Goal: Information Seeking & Learning: Learn about a topic

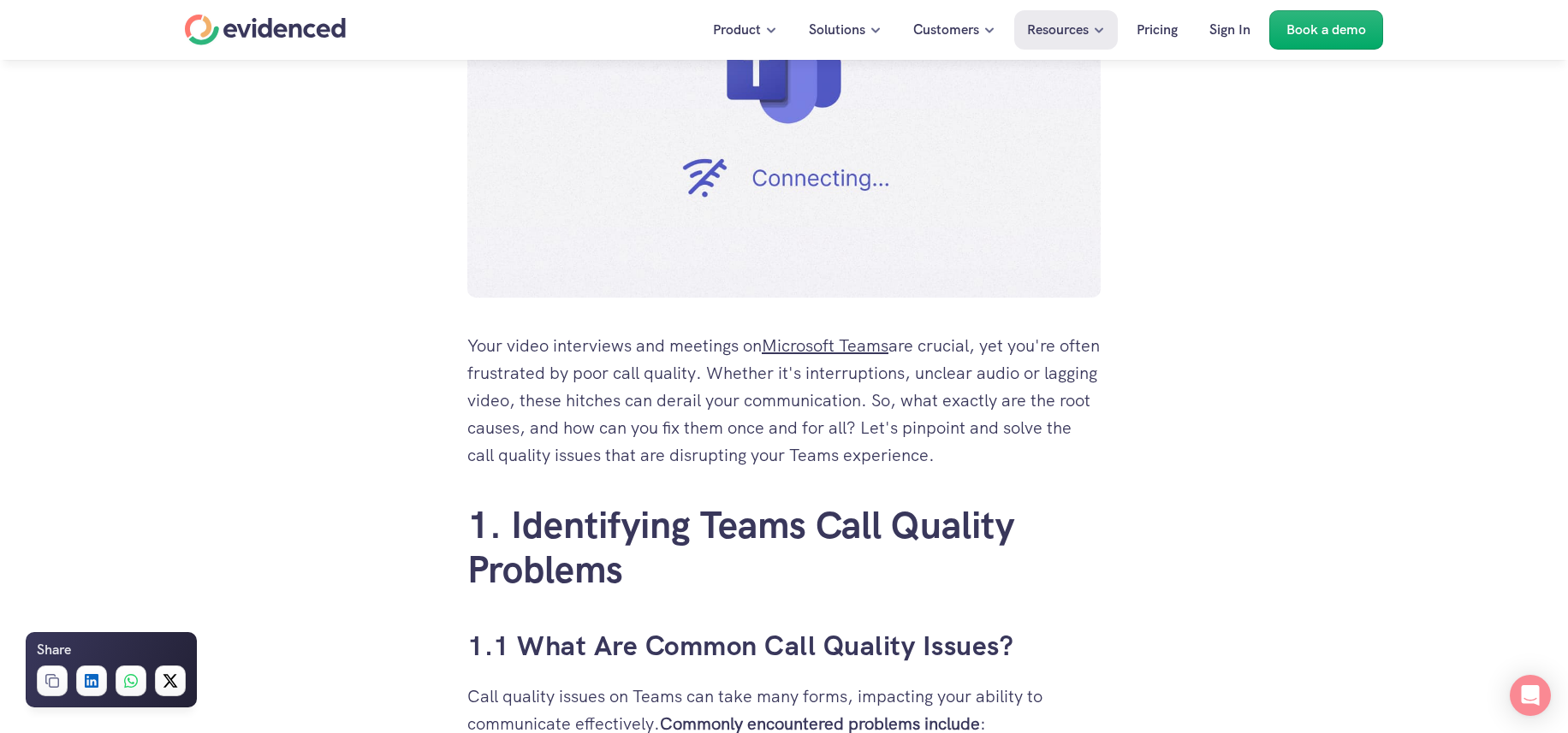
scroll to position [578, 0]
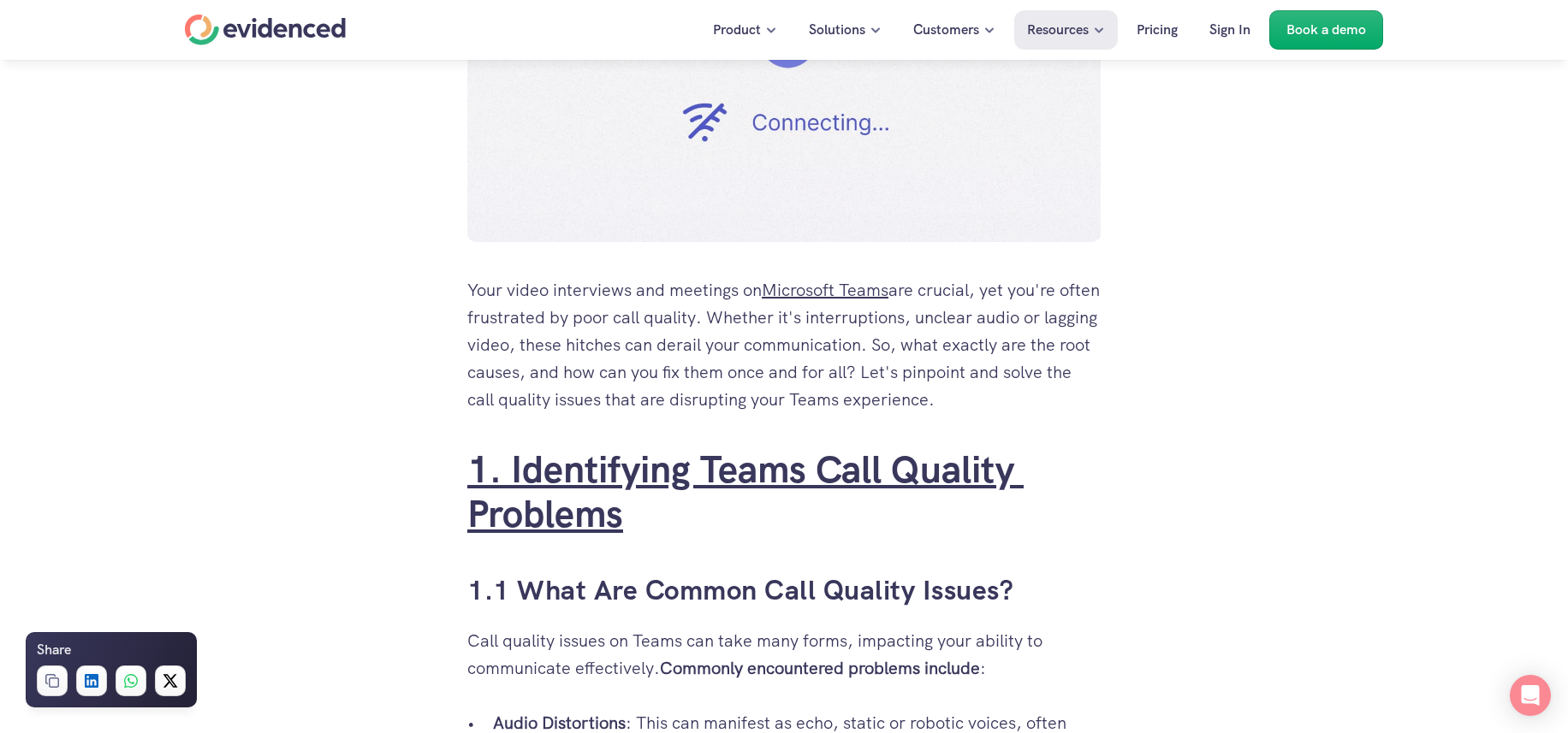
click at [584, 471] on link "1. Identifying Teams Call Quality Problems" at bounding box center [746, 492] width 557 height 94
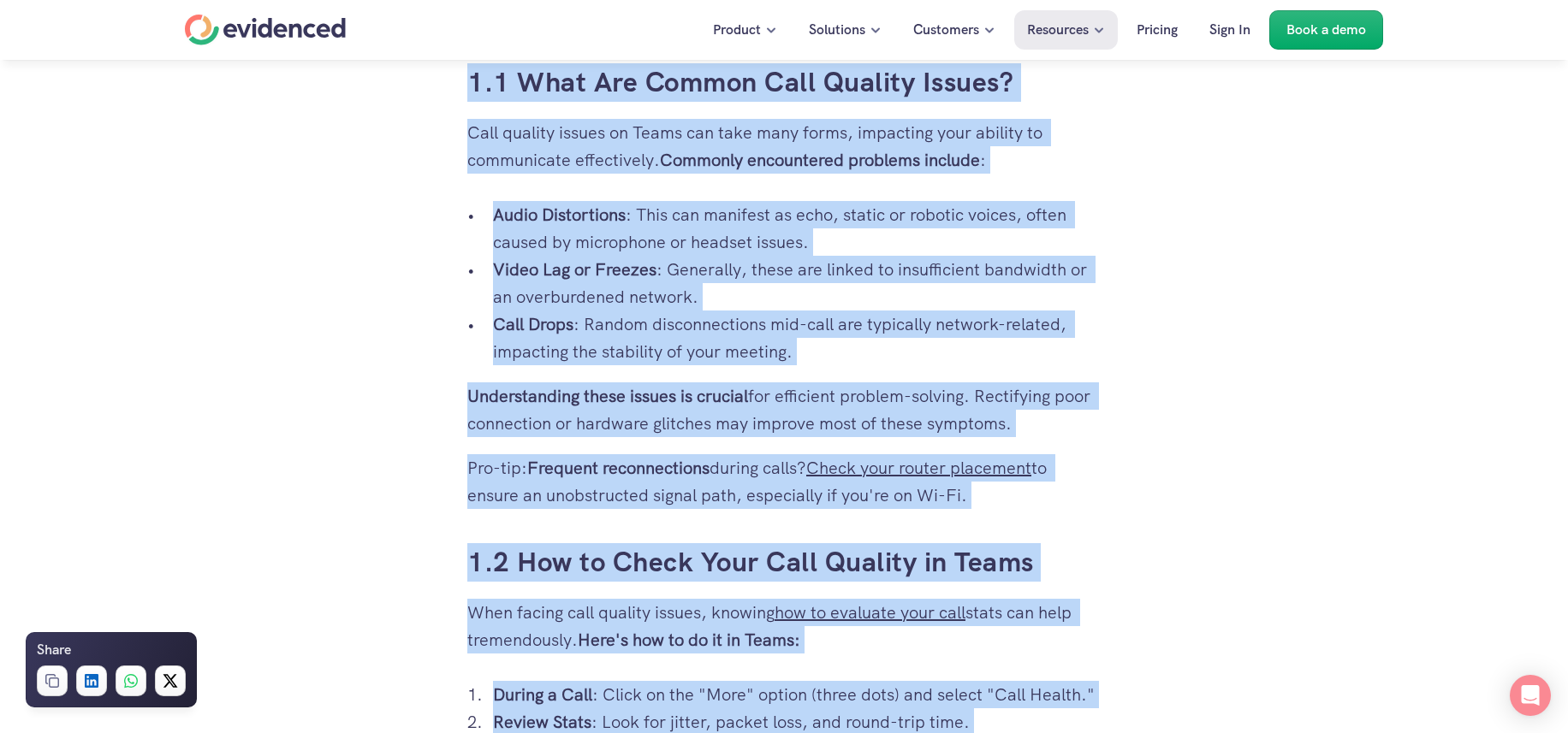
scroll to position [1188, 0]
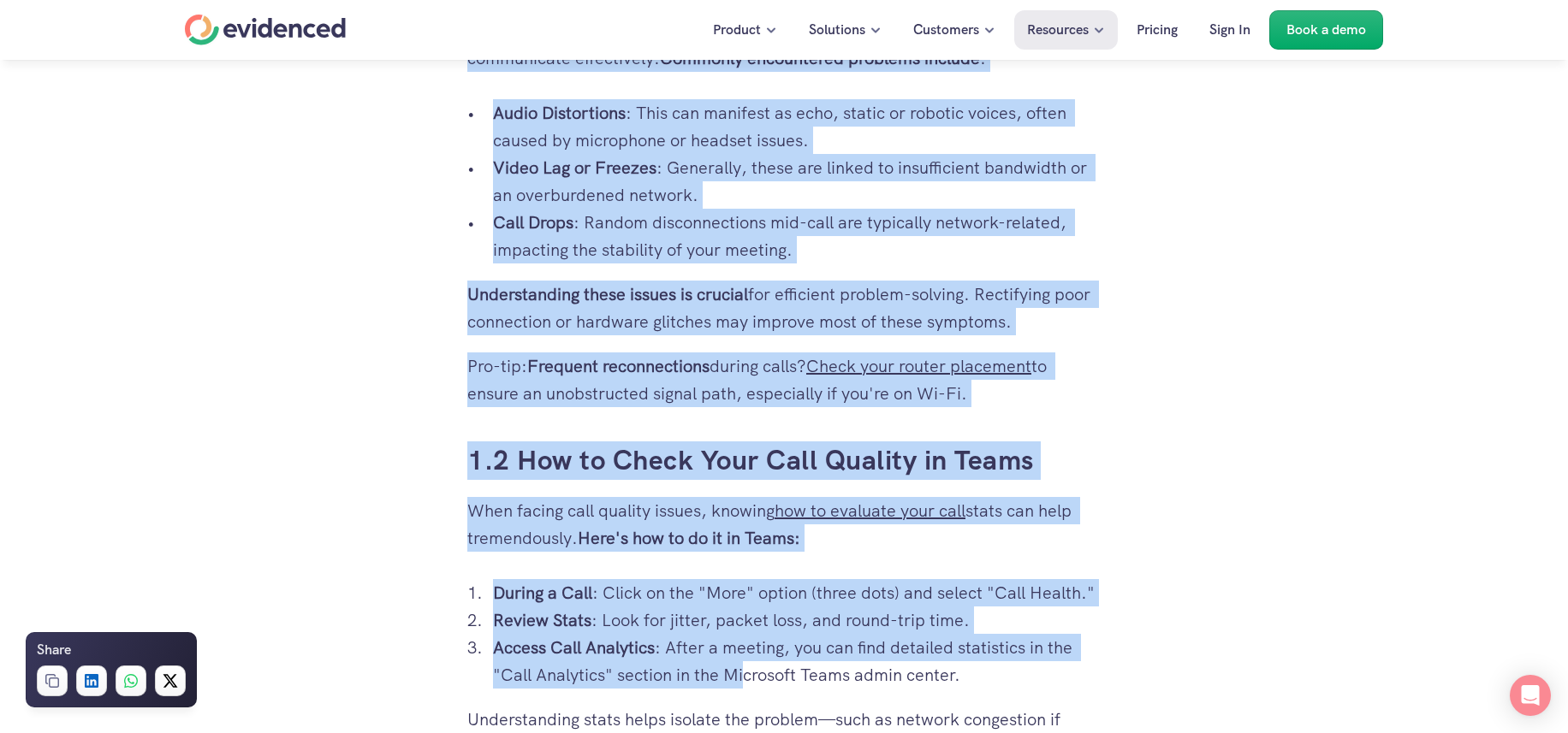
drag, startPoint x: 456, startPoint y: 281, endPoint x: 1012, endPoint y: 394, distance: 567.4
copy div "1.1 What Are Common Call Quality Issues? Call quality issues on Teams can take …"
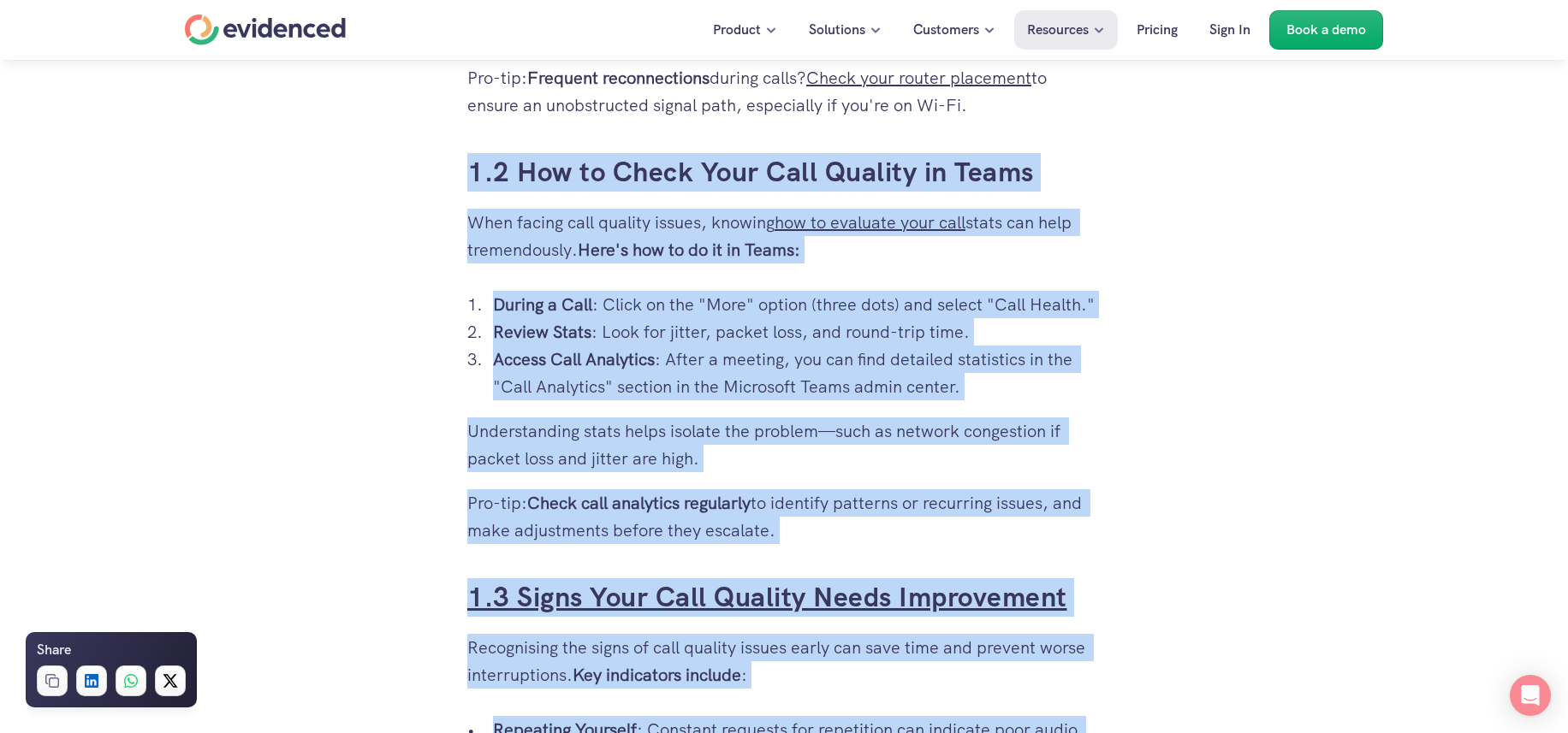
scroll to position [1549, 0]
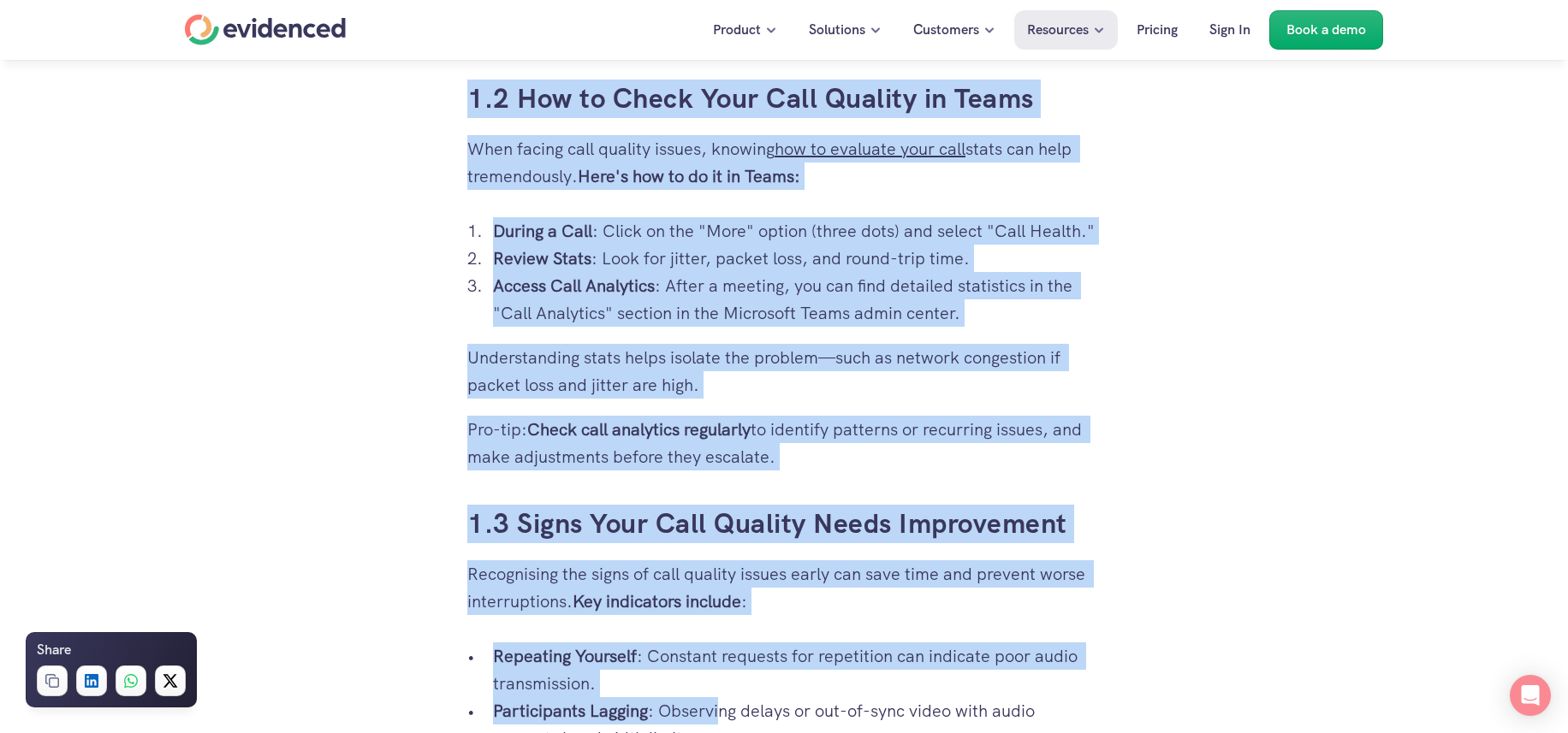
drag, startPoint x: 436, startPoint y: 453, endPoint x: 796, endPoint y: 457, distance: 360.0
copy div "1.2 How to Check Your Call Quality in Teams When facing call quality issues, kn…"
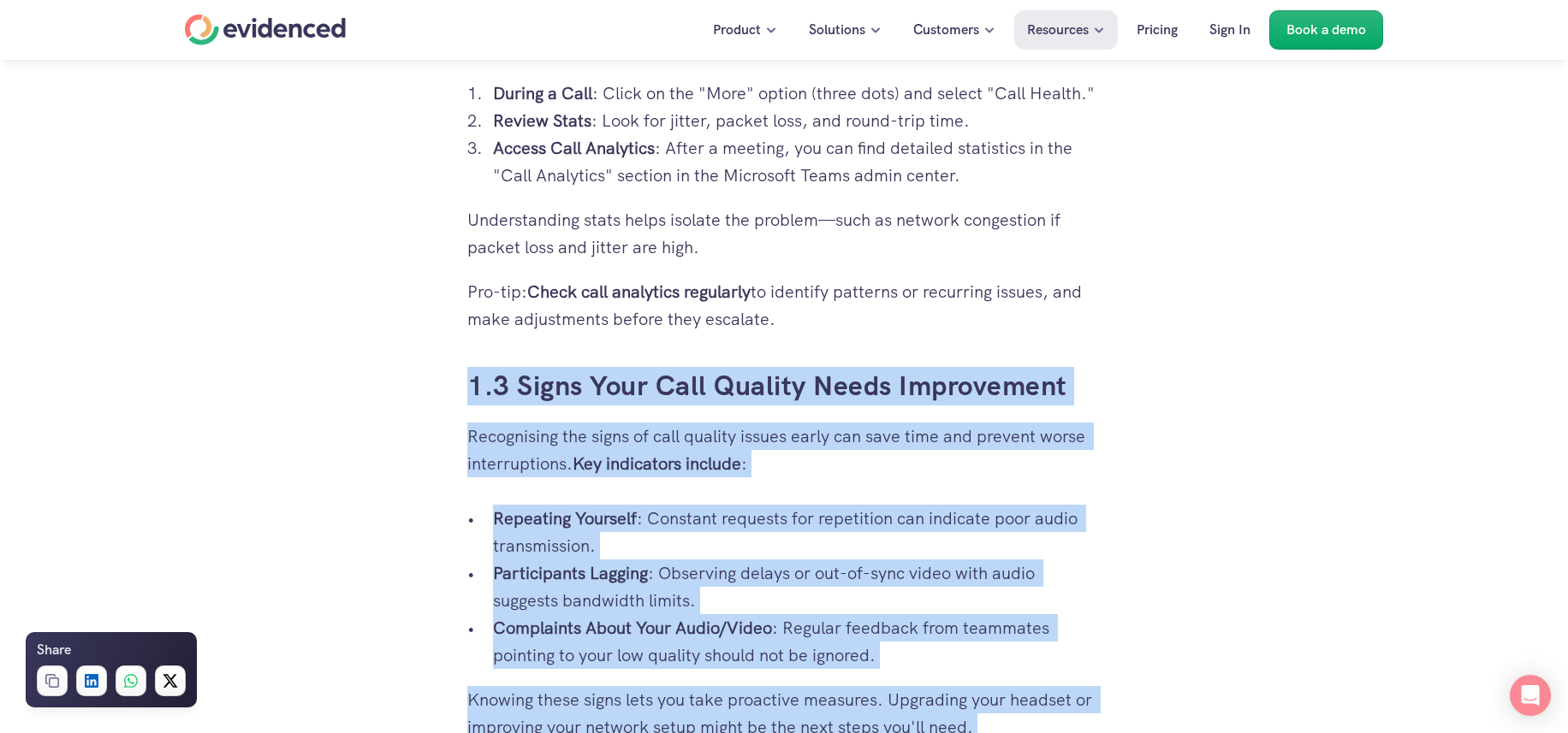
scroll to position [2166, 0]
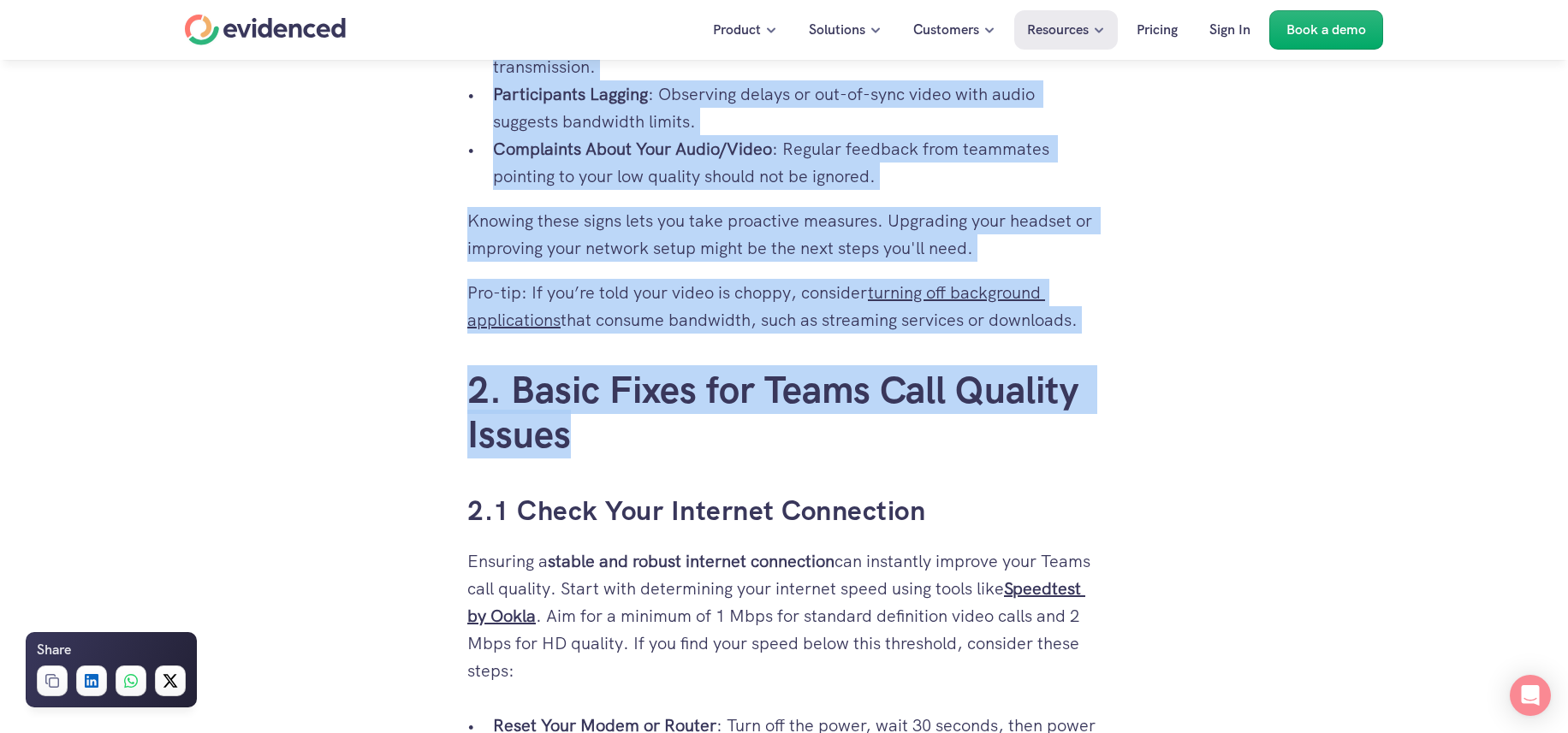
drag, startPoint x: 461, startPoint y: 520, endPoint x: 1140, endPoint y: 336, distance: 703.5
copy div "1.3 Signs Your Call Quality Needs Improvement Recognising the signs of call qua…"
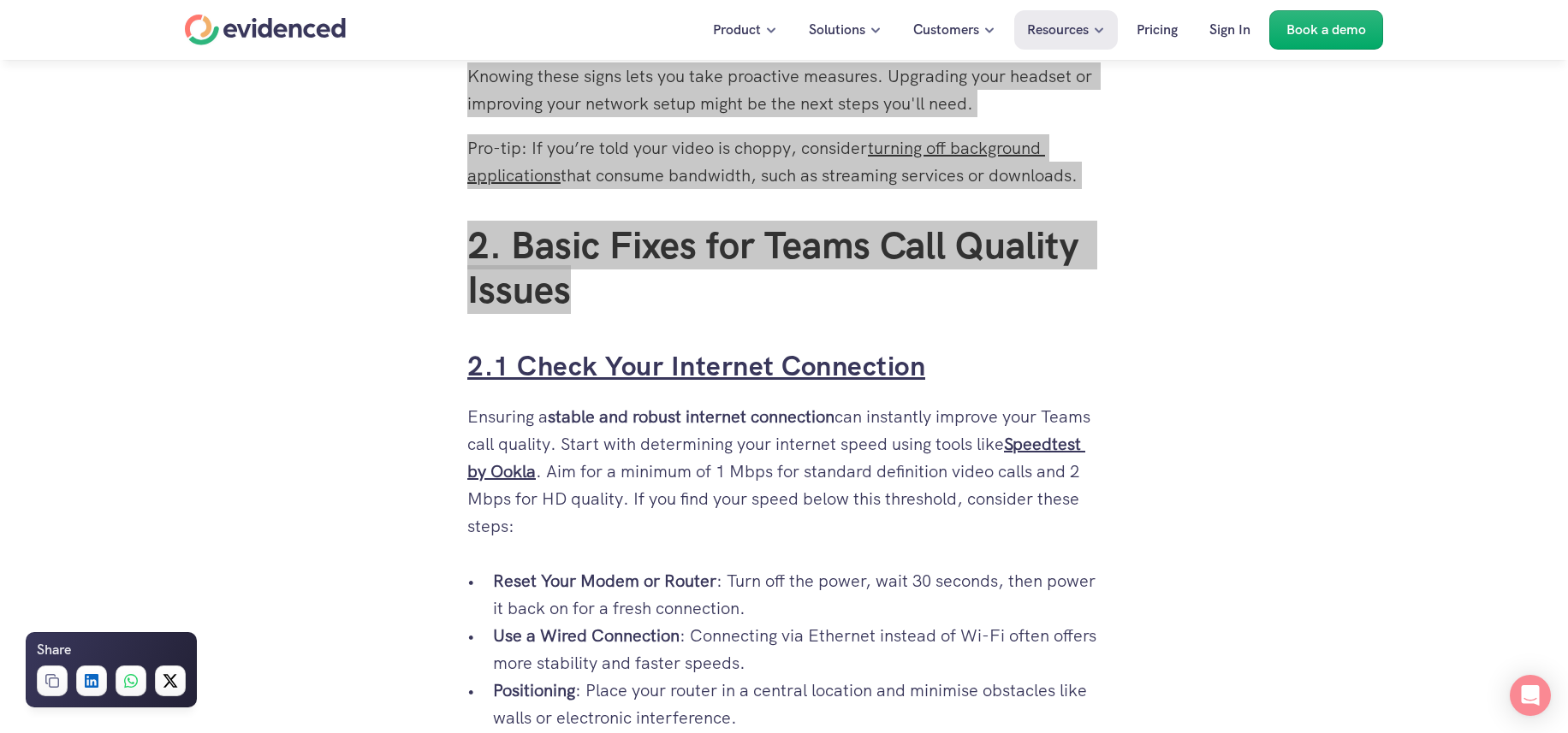
scroll to position [2338, 0]
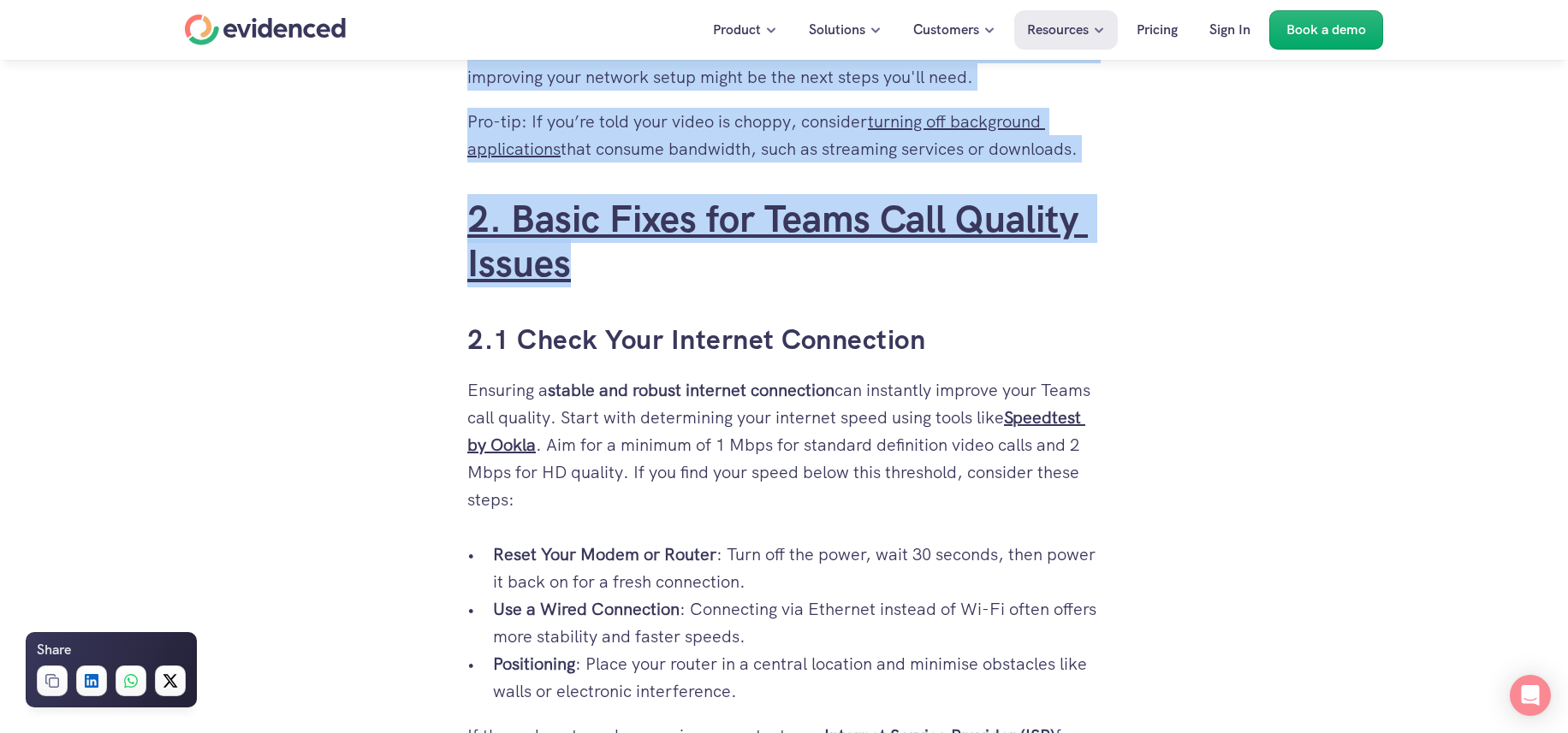
click at [558, 214] on link "2. Basic Fixes for Teams Call Quality Issues" at bounding box center [777, 241] width 620 height 94
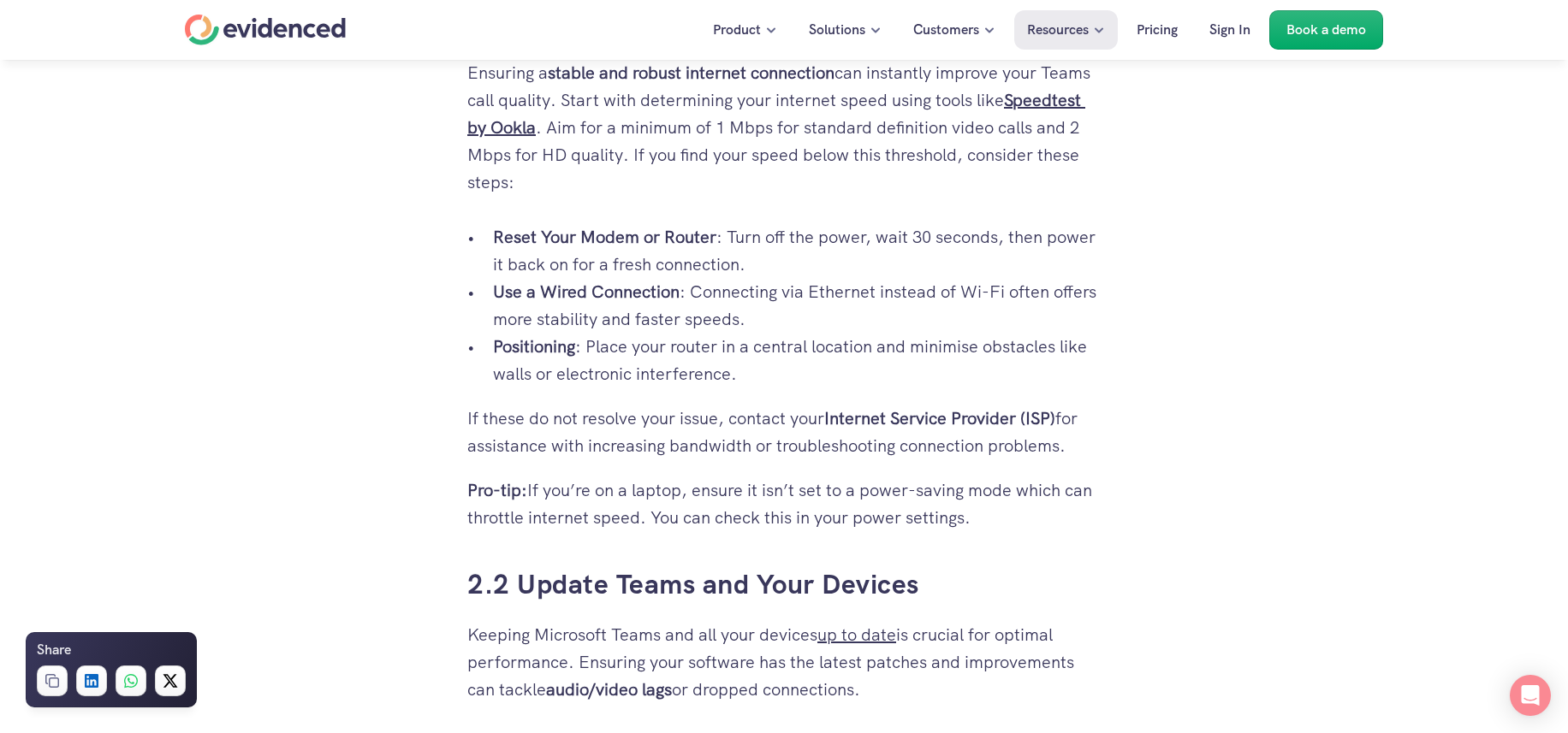
scroll to position [2981, 0]
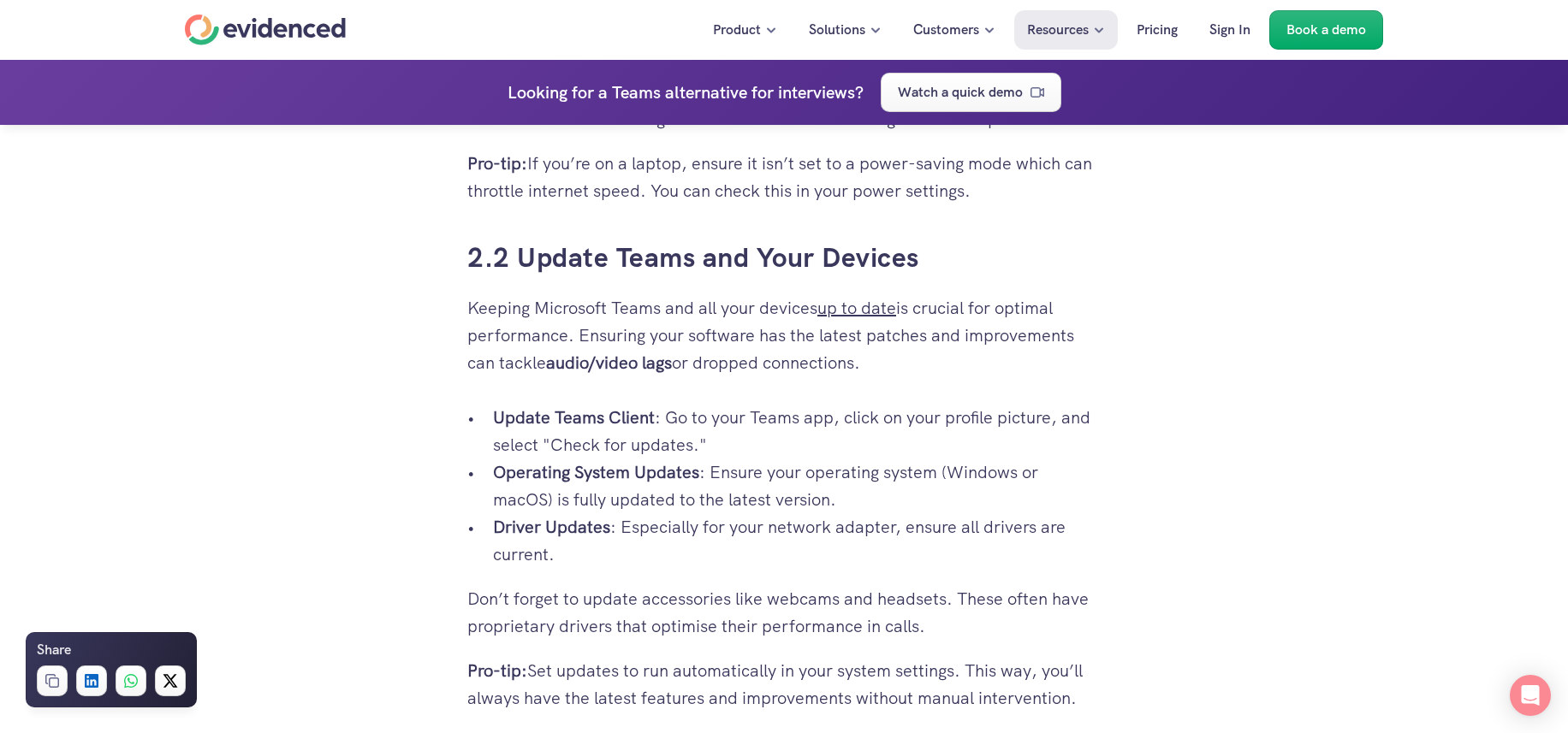
drag, startPoint x: 446, startPoint y: 160, endPoint x: 1024, endPoint y: 214, distance: 580.5
copy div "6. Lorem Ipsum dol Sitam Cons Adipisc Elitse 8.6 Doeiu Temp Incididu Utlaboreet…"
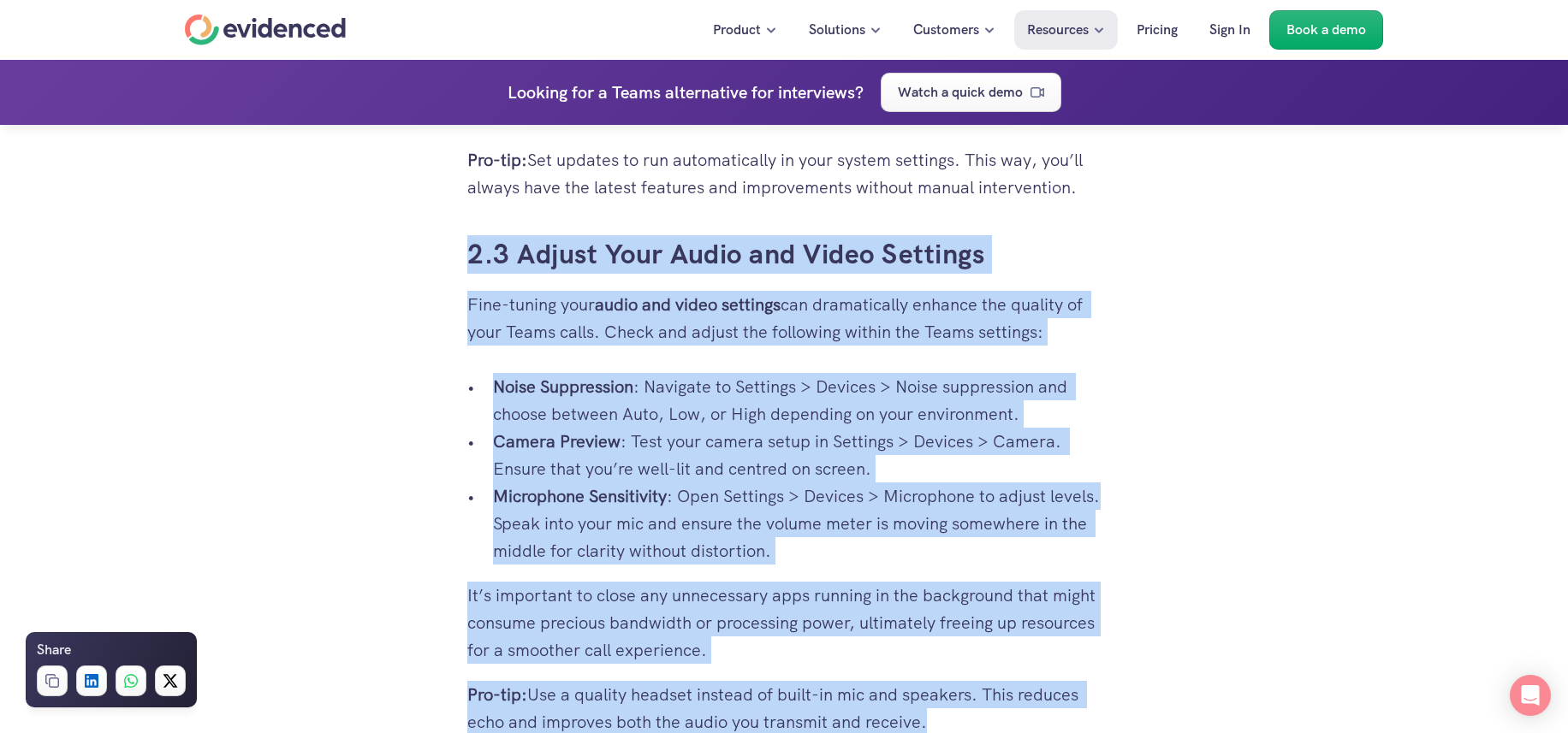
scroll to position [3812, 0]
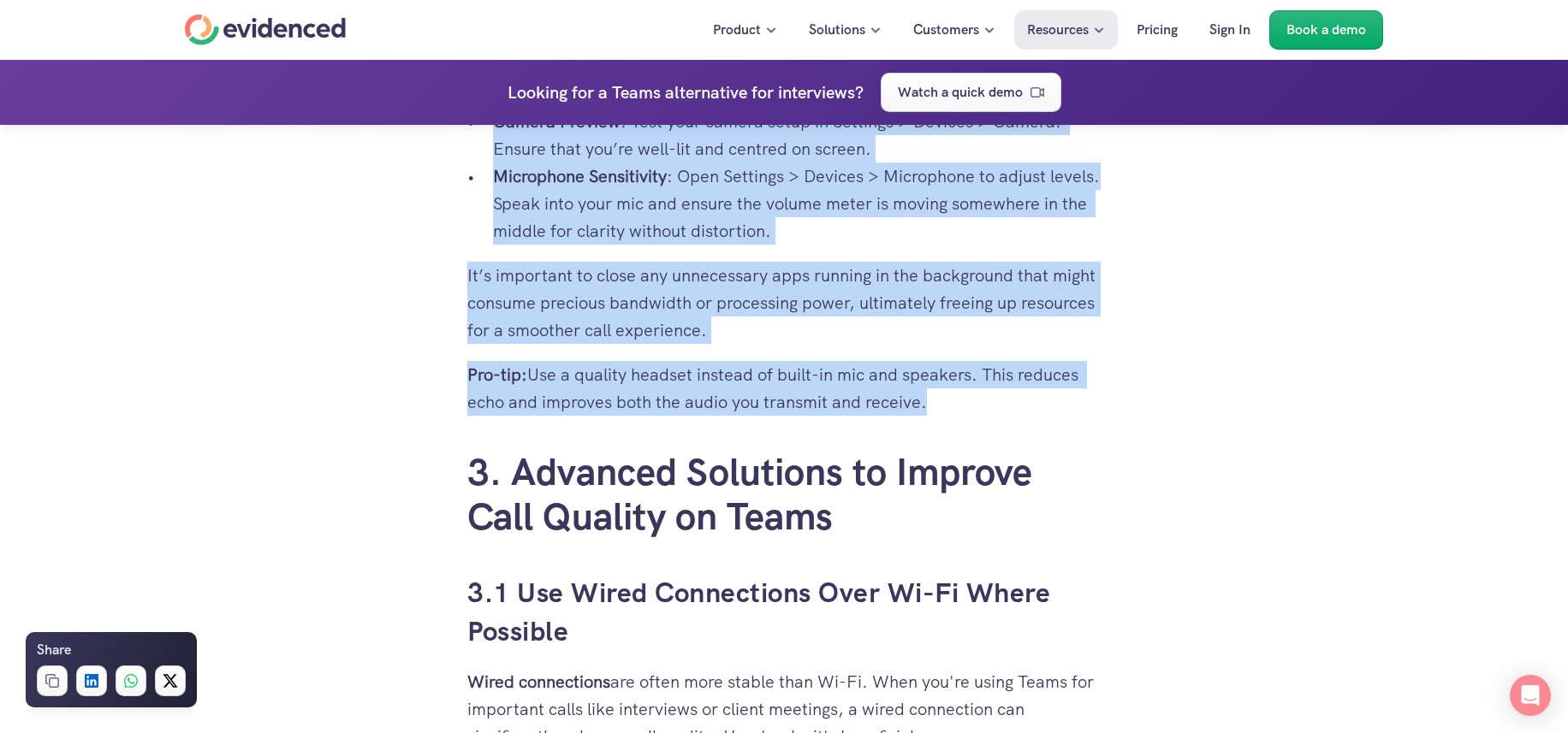
drag, startPoint x: 442, startPoint y: 440, endPoint x: 1044, endPoint y: 403, distance: 603.1
click at [1044, 403] on div "Your video interviews and meetings on Microsoft Teams are crucial, yet you're o…" at bounding box center [784, 77] width 1568 height 6875
copy div "2.3 Adjust Your Audio and Video Settings Fine-tuning your audio and video setti…"
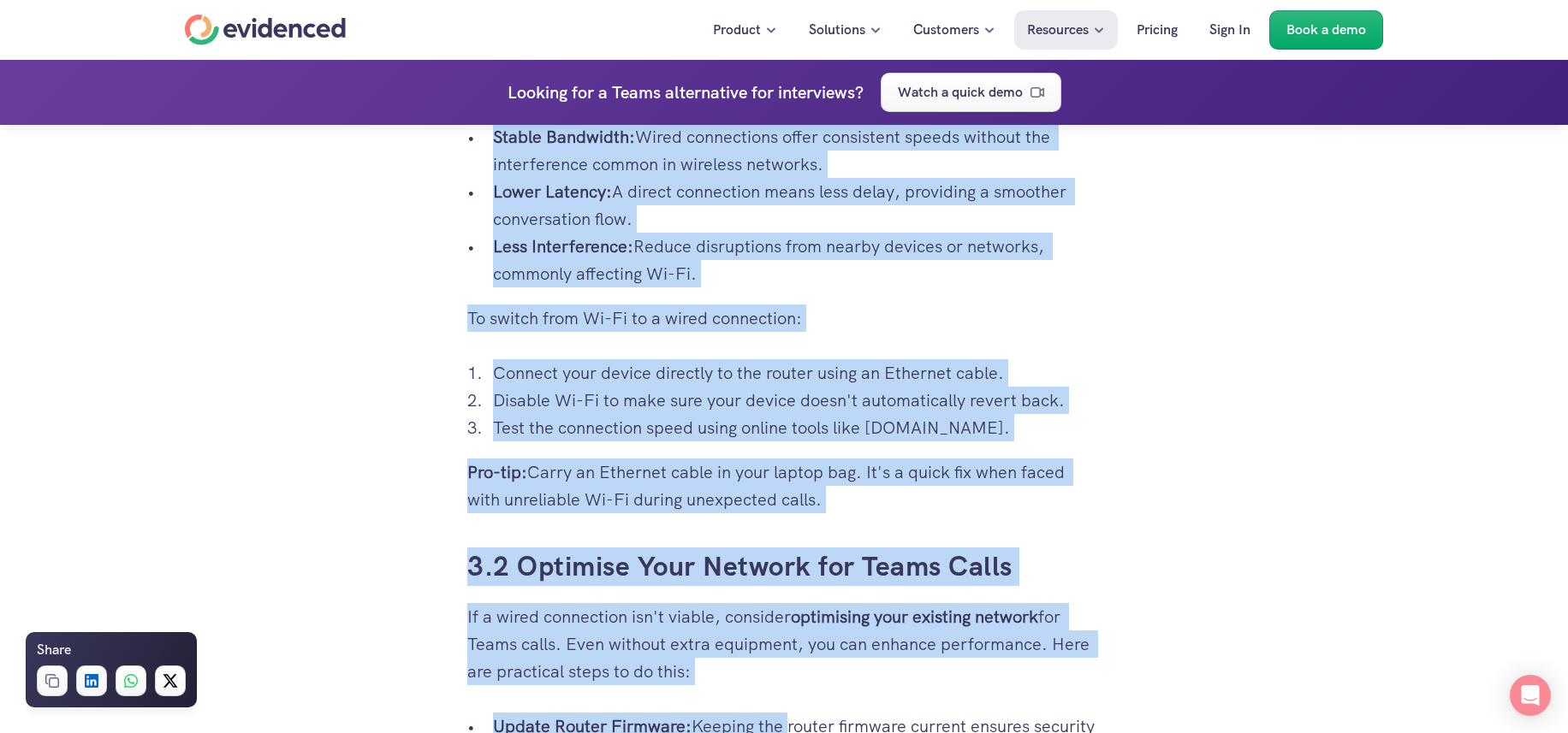
scroll to position [4526, 0]
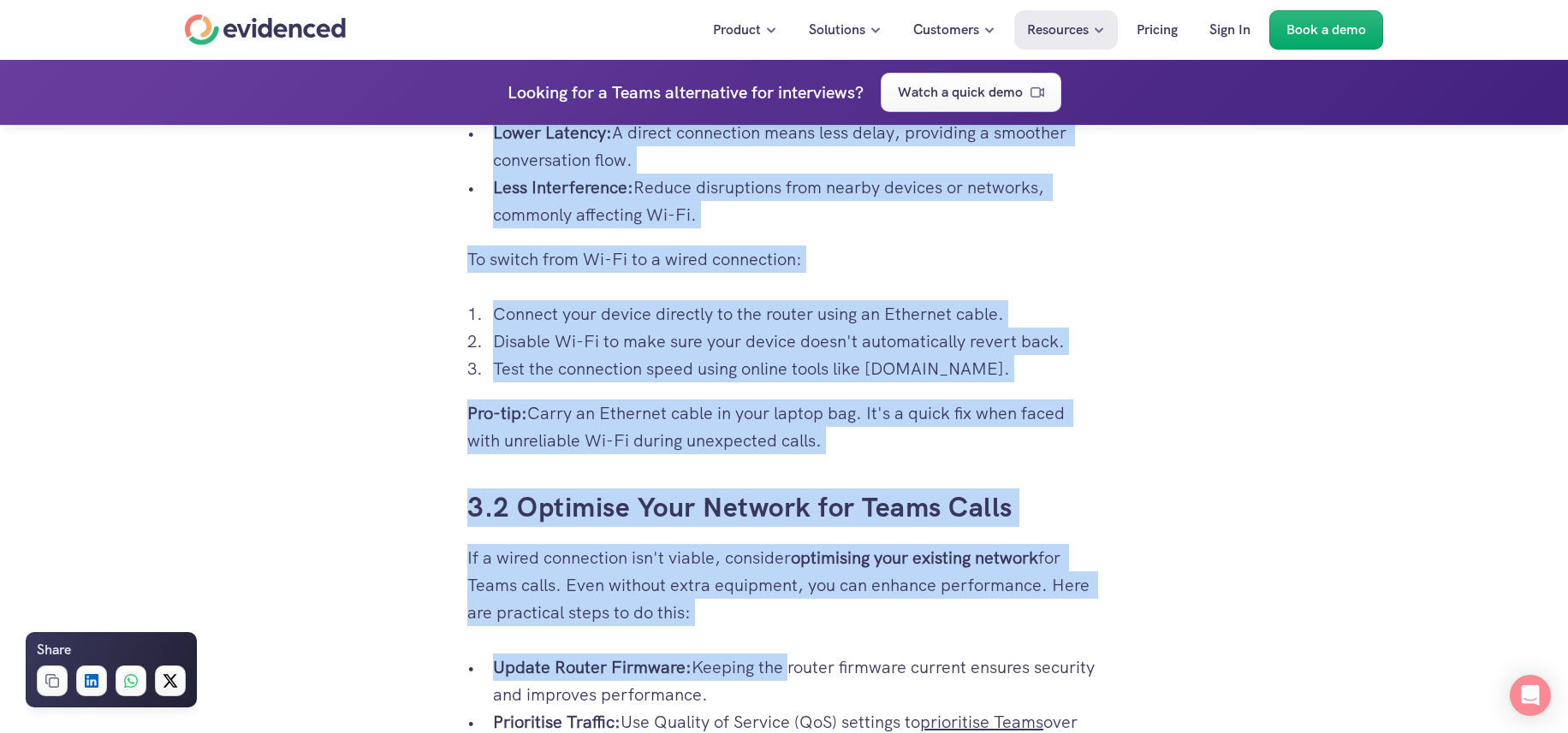
drag, startPoint x: 451, startPoint y: 234, endPoint x: 926, endPoint y: 457, distance: 524.7
copy div "3. Advanced Solutions to Improve Call Quality on Teams 3.1 Use Wired Connection…"
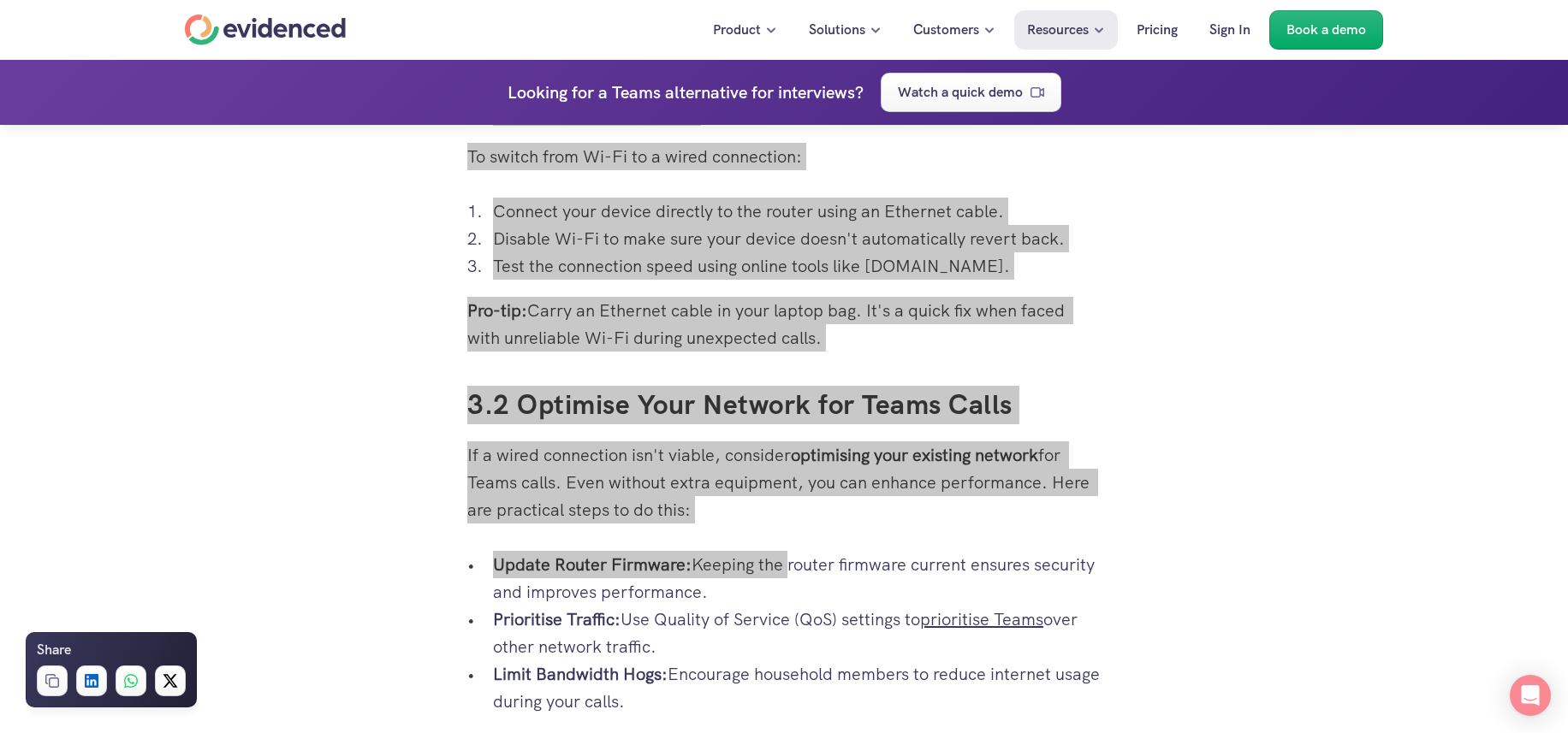
scroll to position [4740, 0]
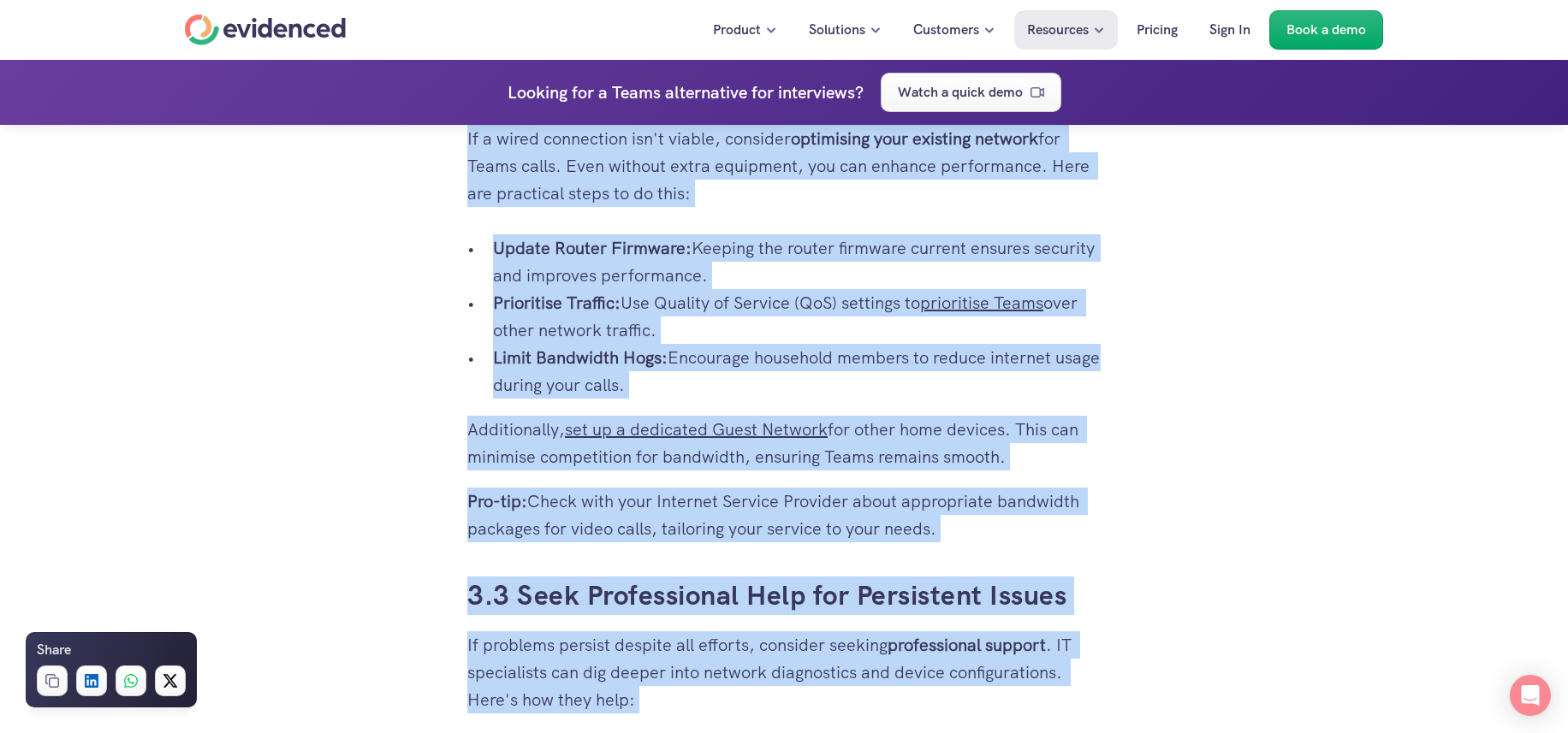
scroll to position [5099, 0]
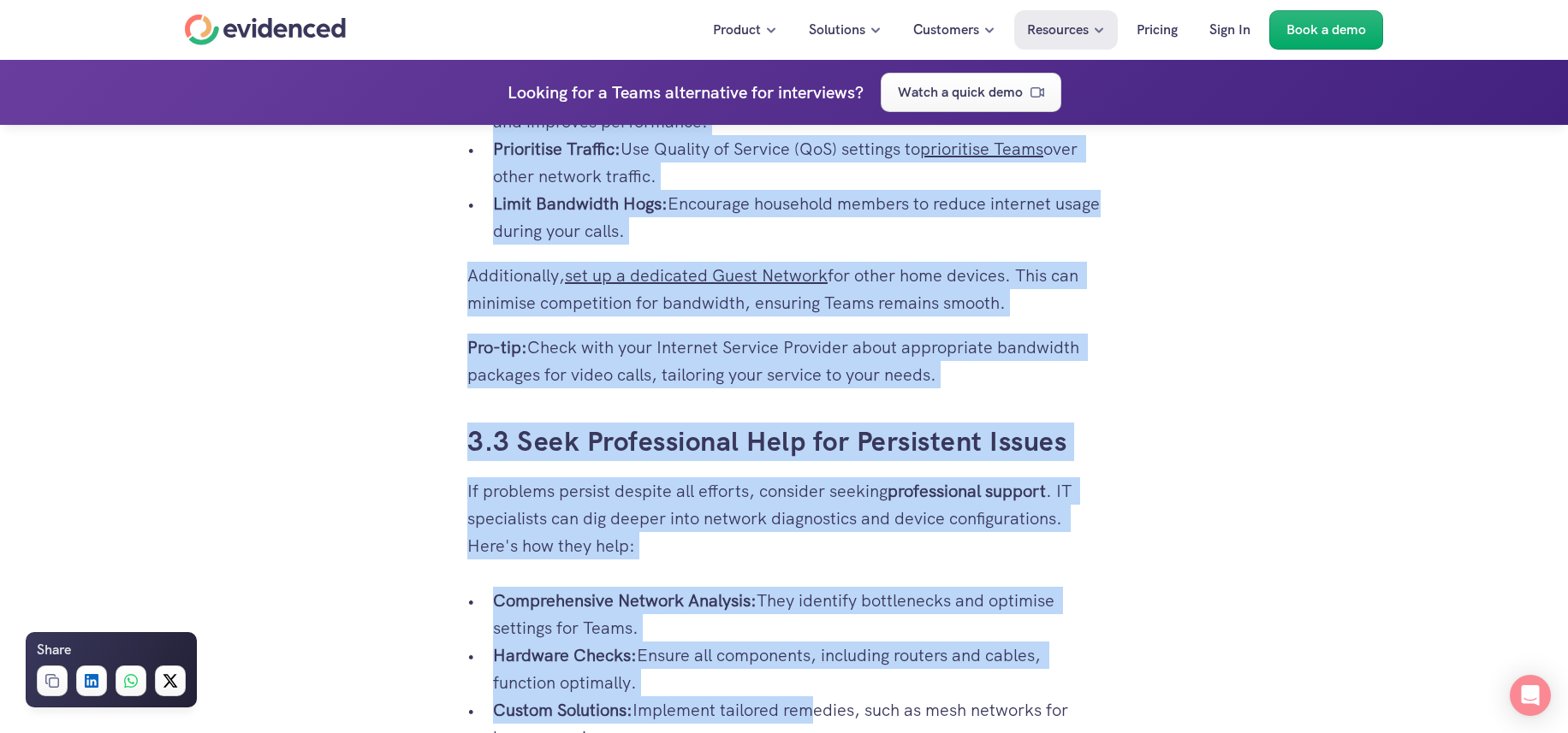
drag, startPoint x: 439, startPoint y: 292, endPoint x: 1026, endPoint y: 370, distance: 592.2
copy div "3.2 Optimise Your Network for Teams Calls If a wired connection isn't viable, c…"
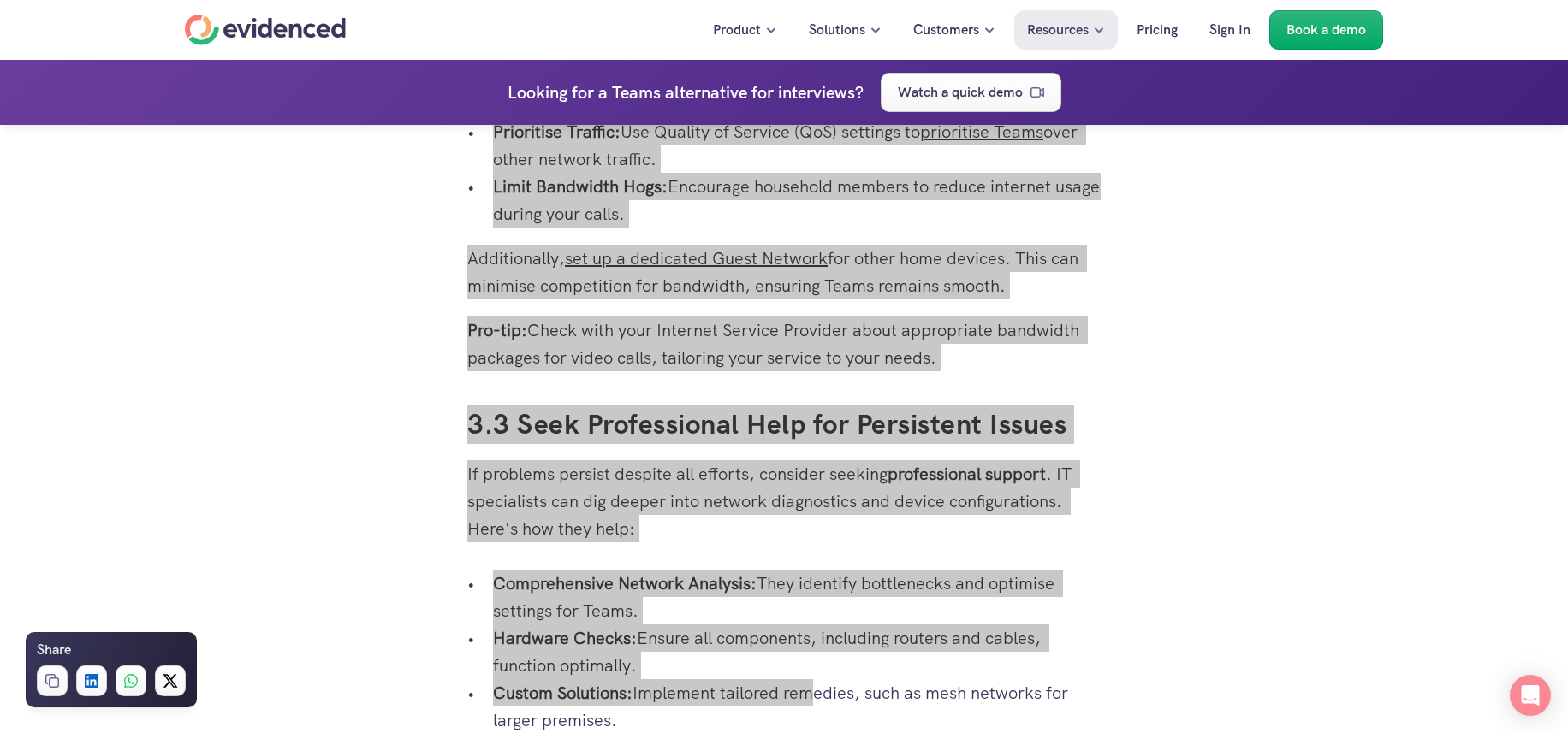
scroll to position [5120, 0]
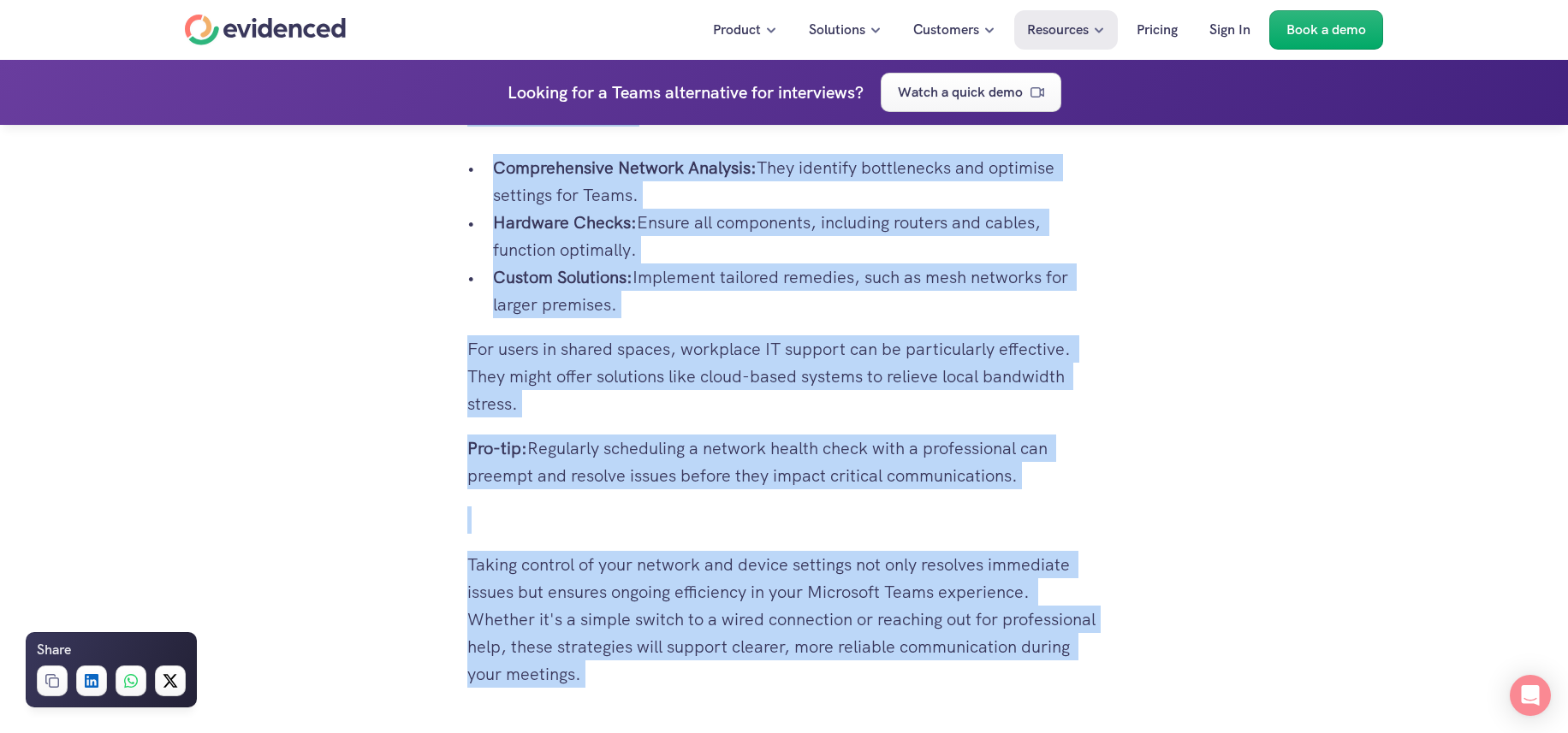
scroll to position [5686, 0]
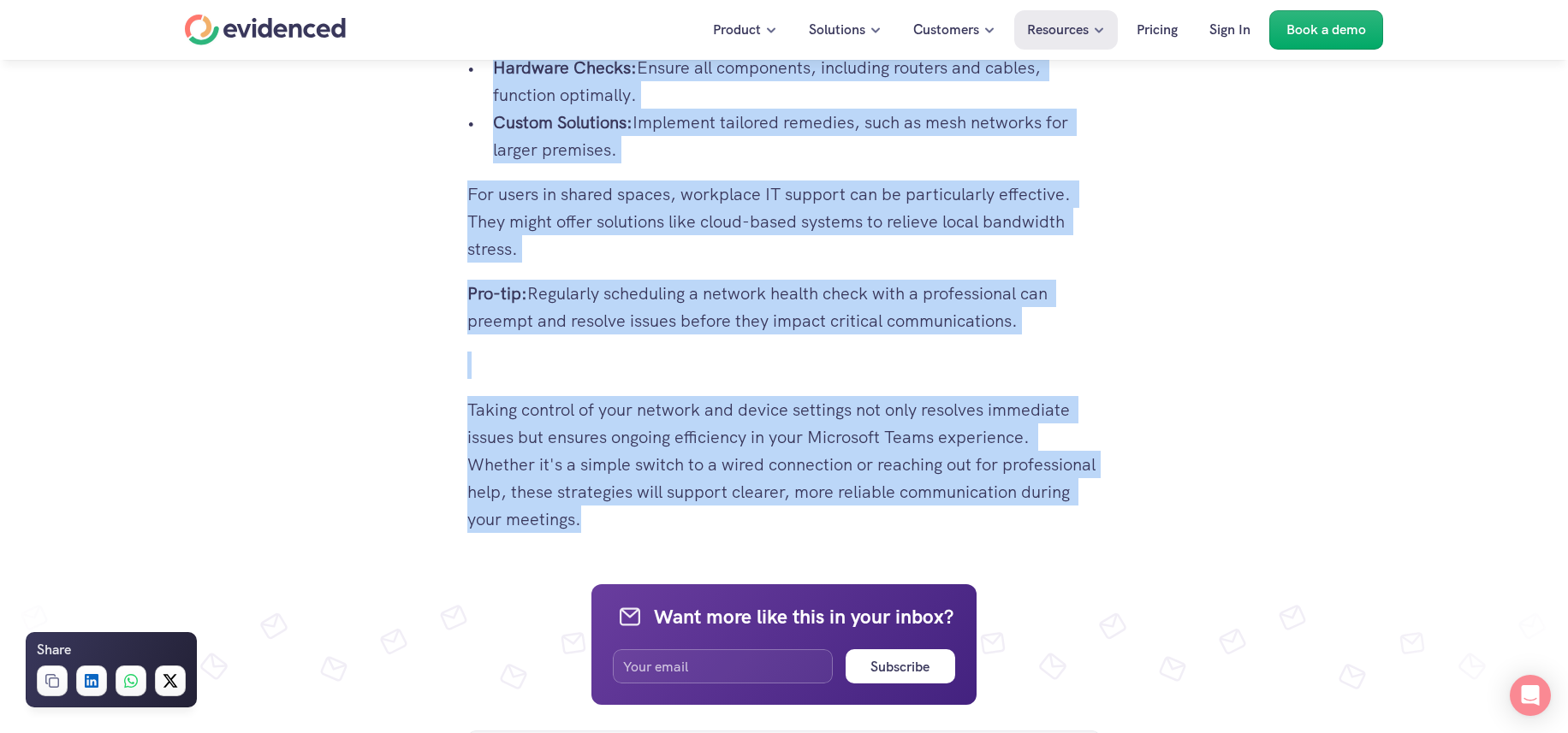
drag, startPoint x: 458, startPoint y: 423, endPoint x: 994, endPoint y: 518, distance: 544.4
copy div "3.3 Seek Professional Help for Persistent Issues If problems persist despite al…"
click at [1301, 98] on div "Looking for a Teams alternative for interviews? Watch a quick demo" at bounding box center [784, 93] width 1568 height 65
